Goal: Navigation & Orientation: Find specific page/section

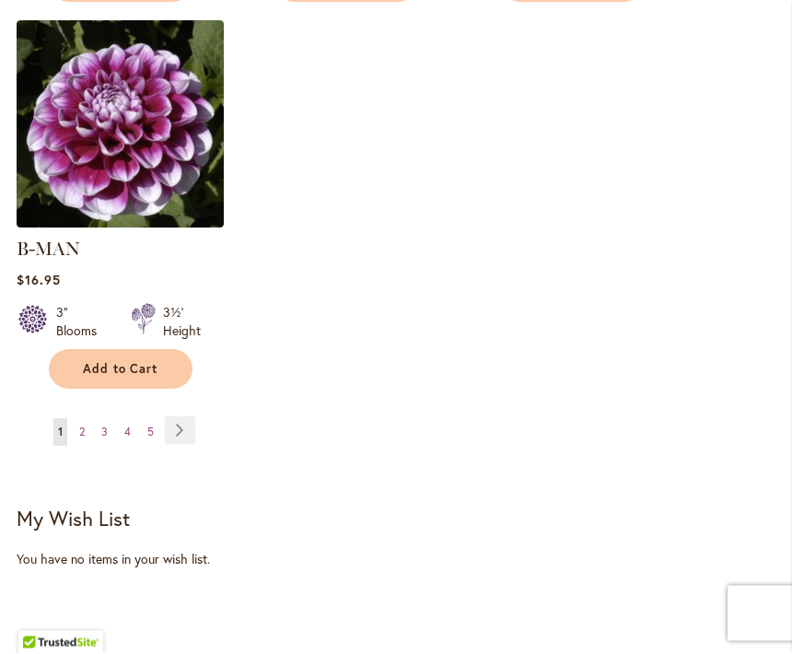
scroll to position [2541, 0]
click at [87, 418] on link "Page 2" at bounding box center [82, 432] width 15 height 28
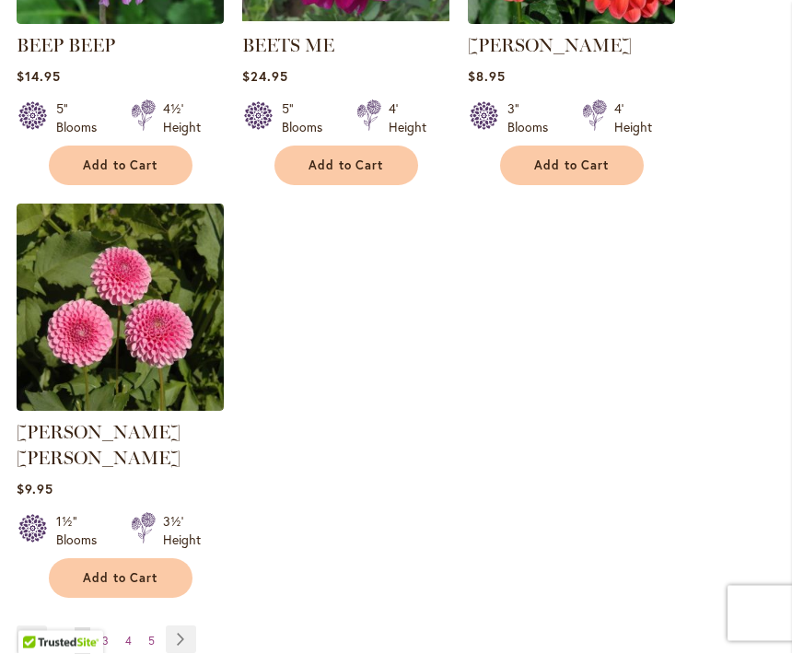
scroll to position [2338, 0]
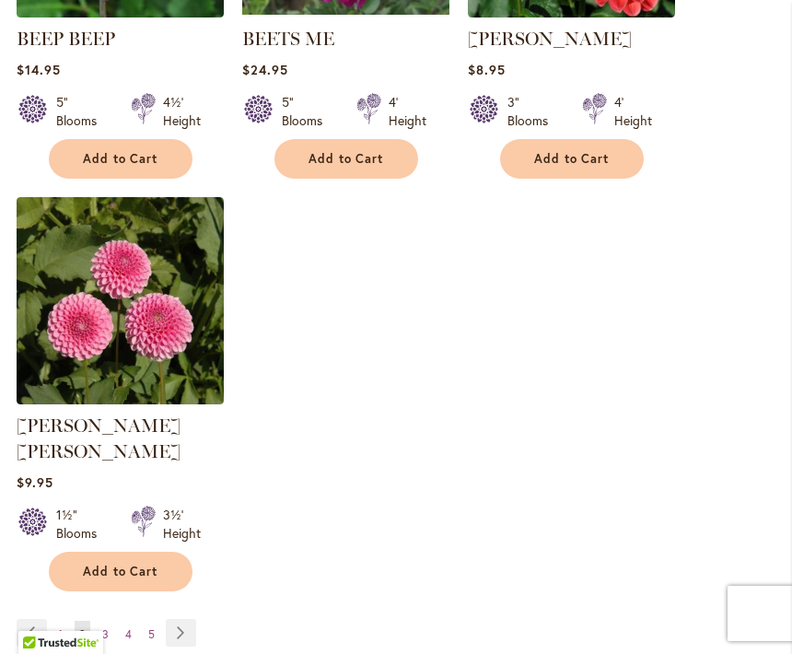
click at [100, 620] on link "Page 3" at bounding box center [106, 634] width 16 height 28
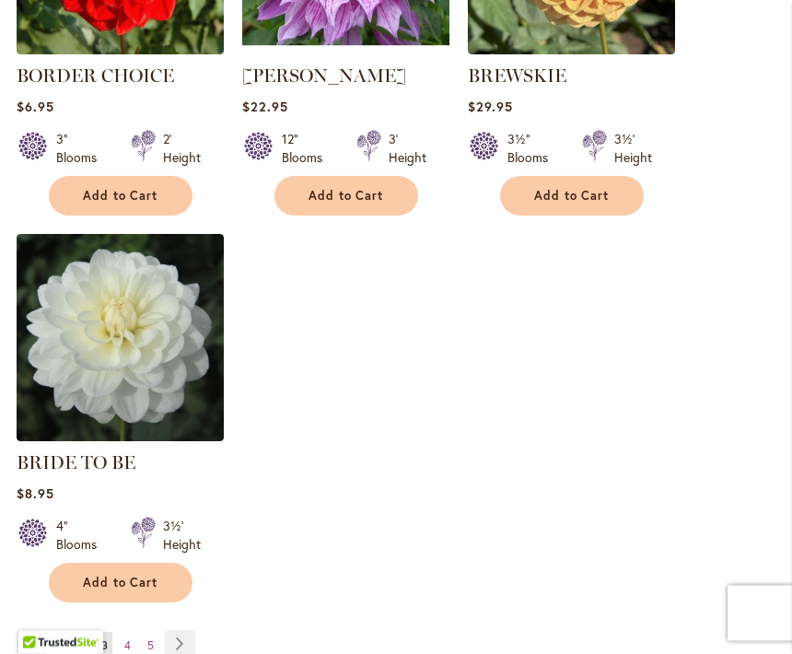
scroll to position [2301, 0]
click at [129, 644] on span "4" at bounding box center [127, 645] width 6 height 14
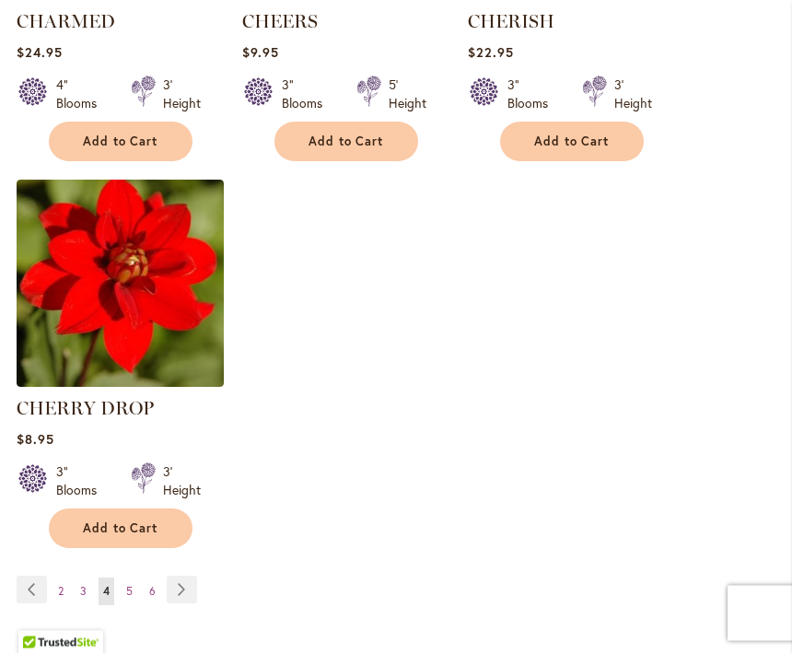
scroll to position [2381, 0]
click at [132, 596] on span "5" at bounding box center [129, 591] width 6 height 14
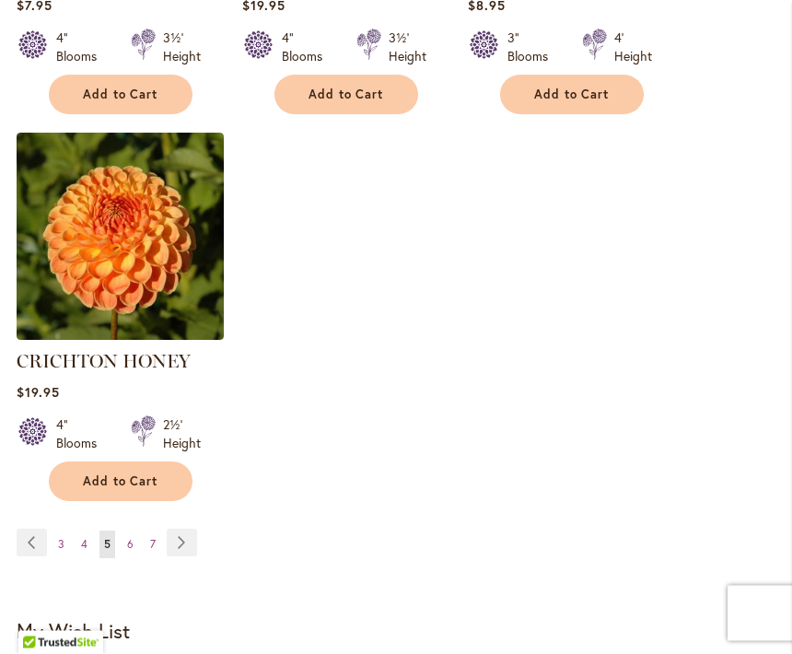
scroll to position [2496, 0]
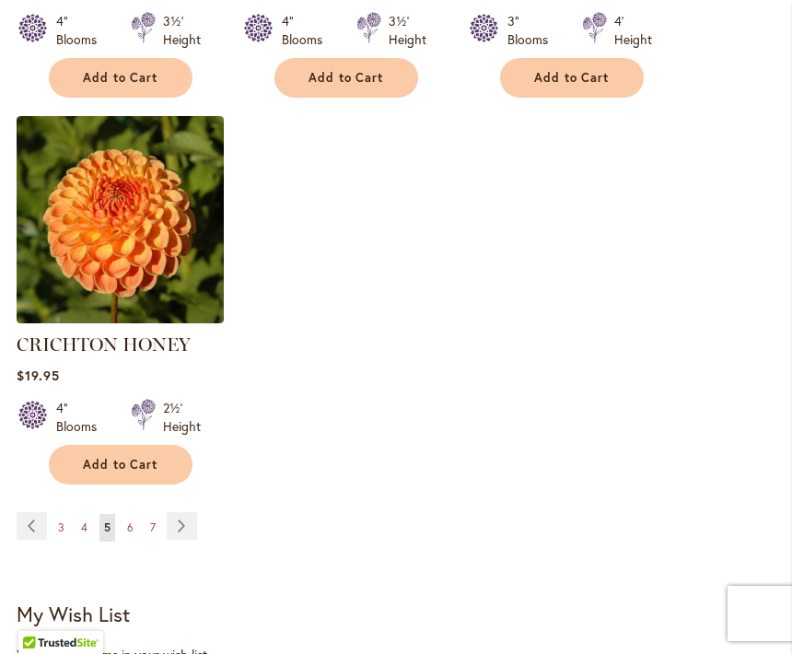
click at [125, 514] on link "Page 6" at bounding box center [130, 528] width 16 height 28
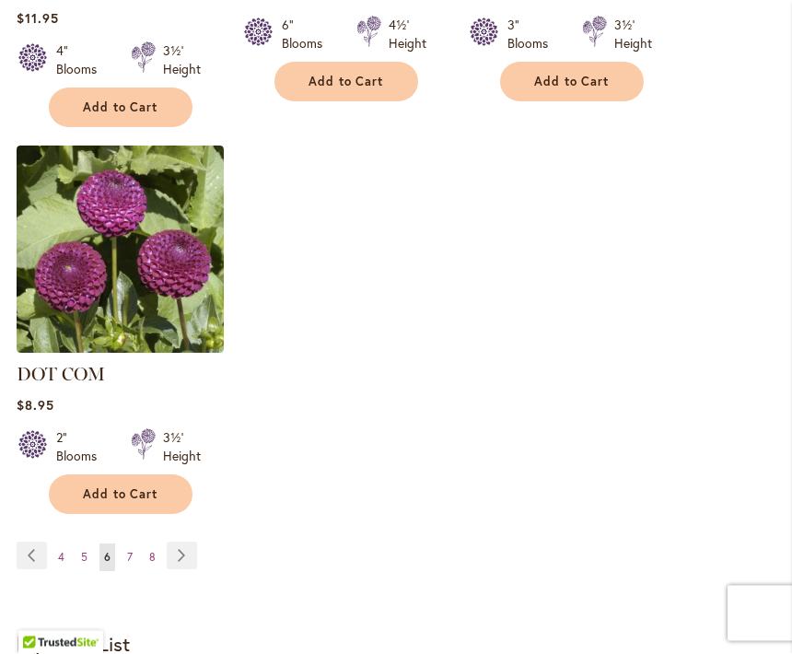
scroll to position [2467, 0]
click at [136, 543] on link "Page 7" at bounding box center [129, 557] width 15 height 28
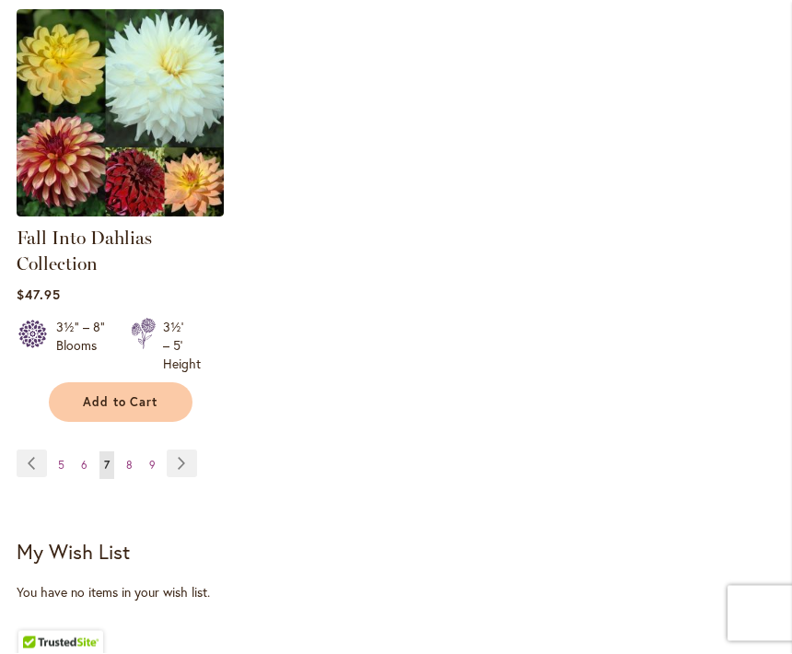
scroll to position [2544, 0]
click at [128, 456] on link "Page 8" at bounding box center [130, 465] width 16 height 28
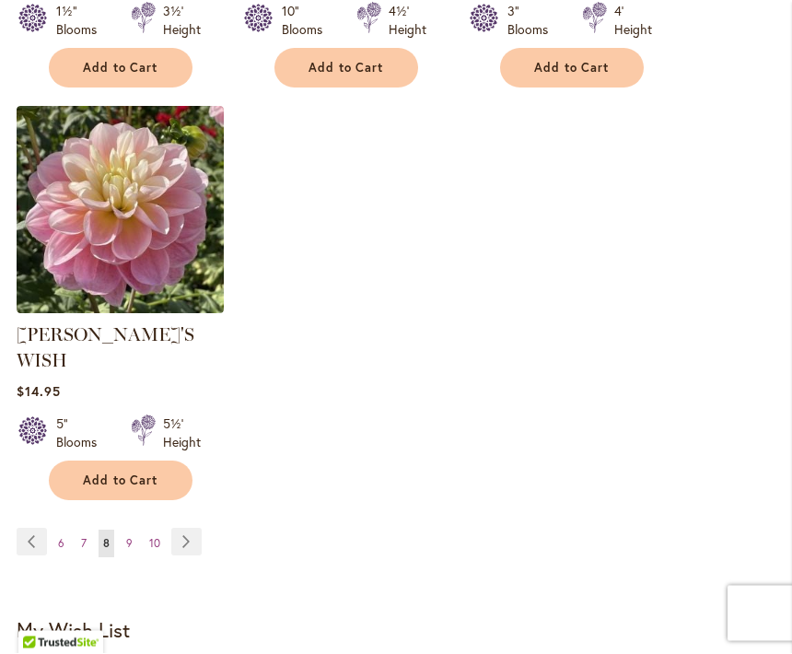
scroll to position [2506, 0]
click at [135, 529] on link "Page 9" at bounding box center [130, 543] width 16 height 28
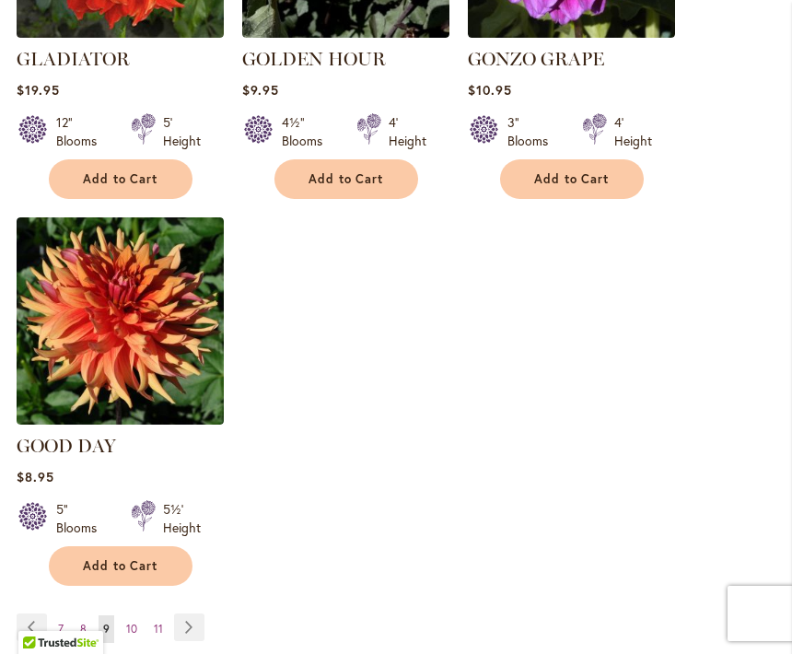
scroll to position [2510, 0]
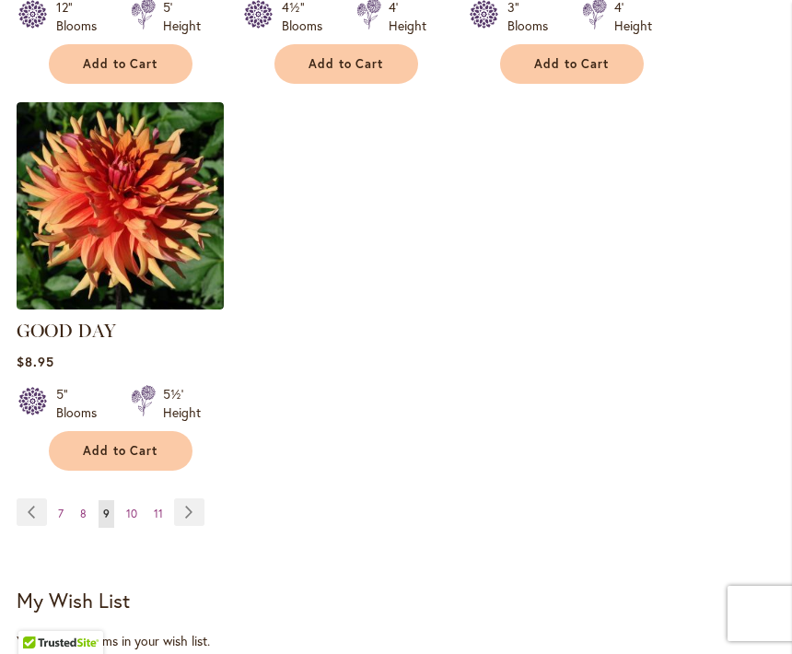
click at [133, 506] on span "10" at bounding box center [131, 513] width 11 height 14
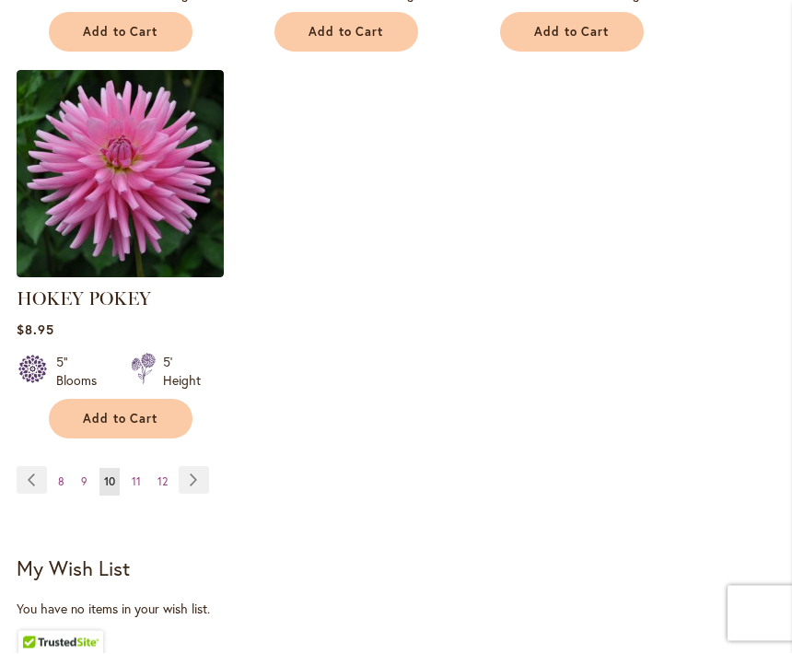
scroll to position [2535, 0]
click at [136, 479] on span "11" at bounding box center [136, 481] width 9 height 14
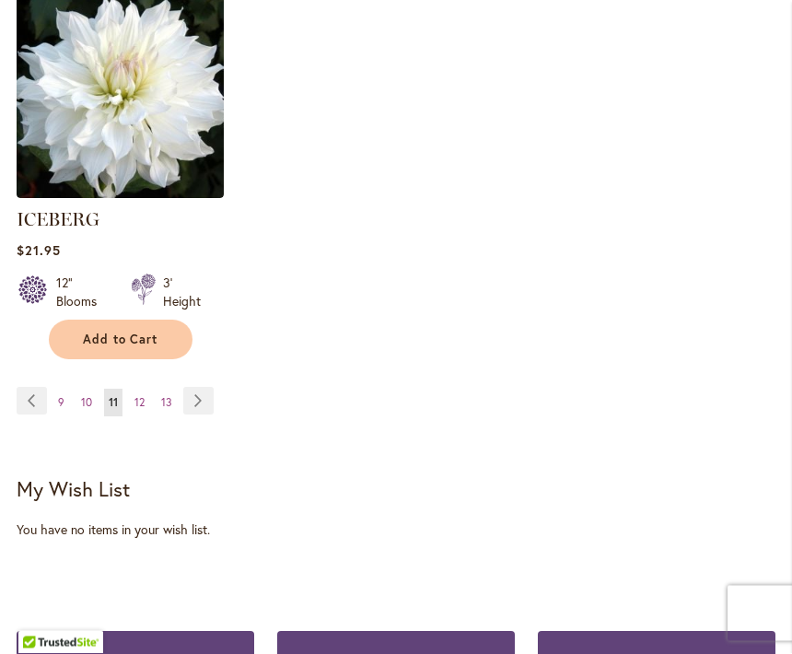
scroll to position [2711, 0]
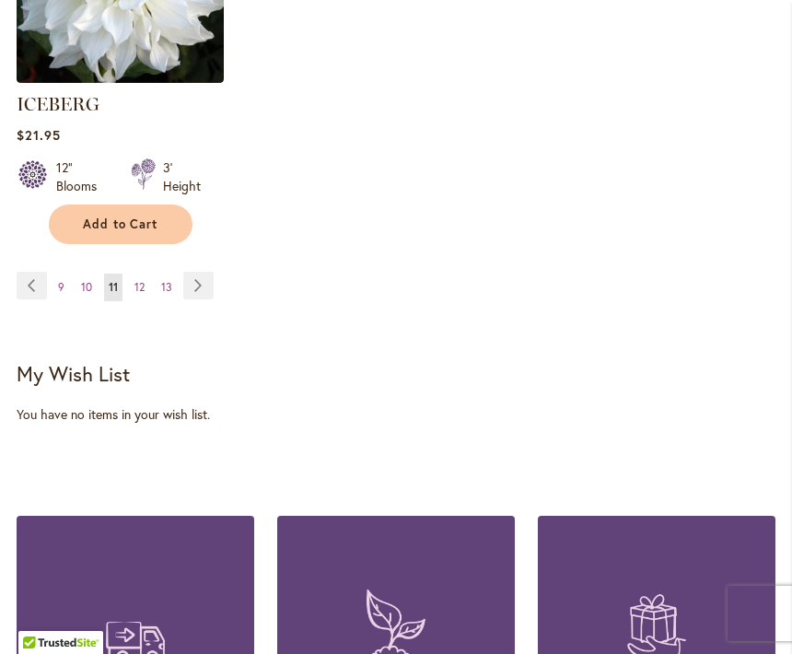
click at [145, 273] on link "Page 12" at bounding box center [139, 287] width 19 height 28
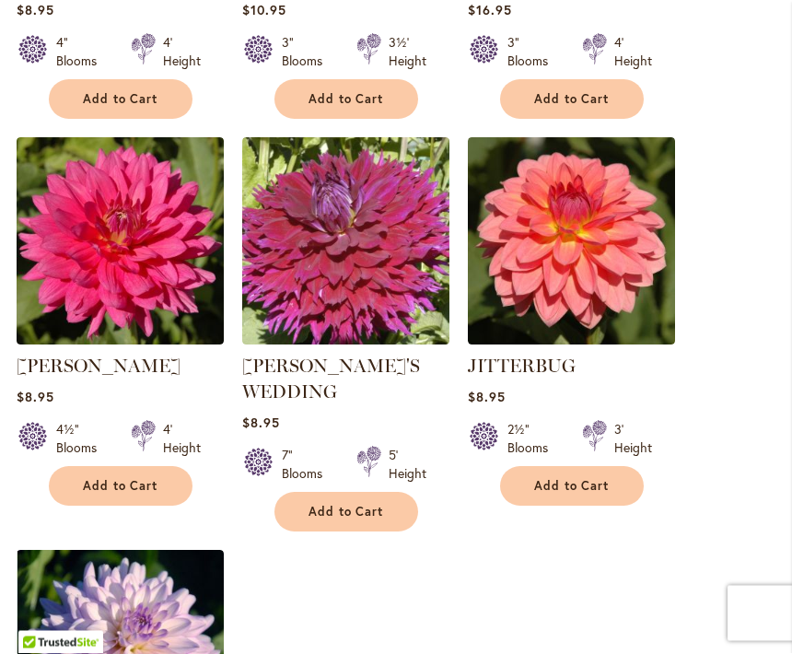
scroll to position [2009, 0]
